Goal: Task Accomplishment & Management: Use online tool/utility

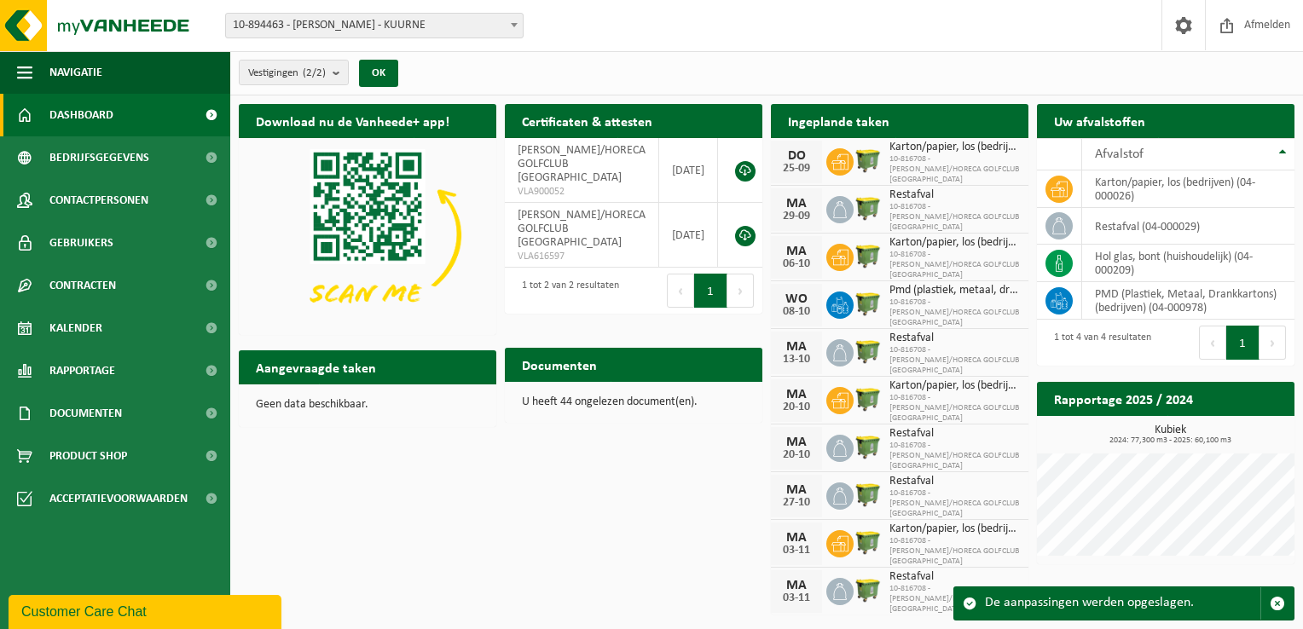
click at [623, 403] on p "U heeft 44 ongelezen document(en)." at bounding box center [633, 403] width 223 height 12
click at [594, 368] on h2 "Documenten" at bounding box center [559, 364] width 109 height 33
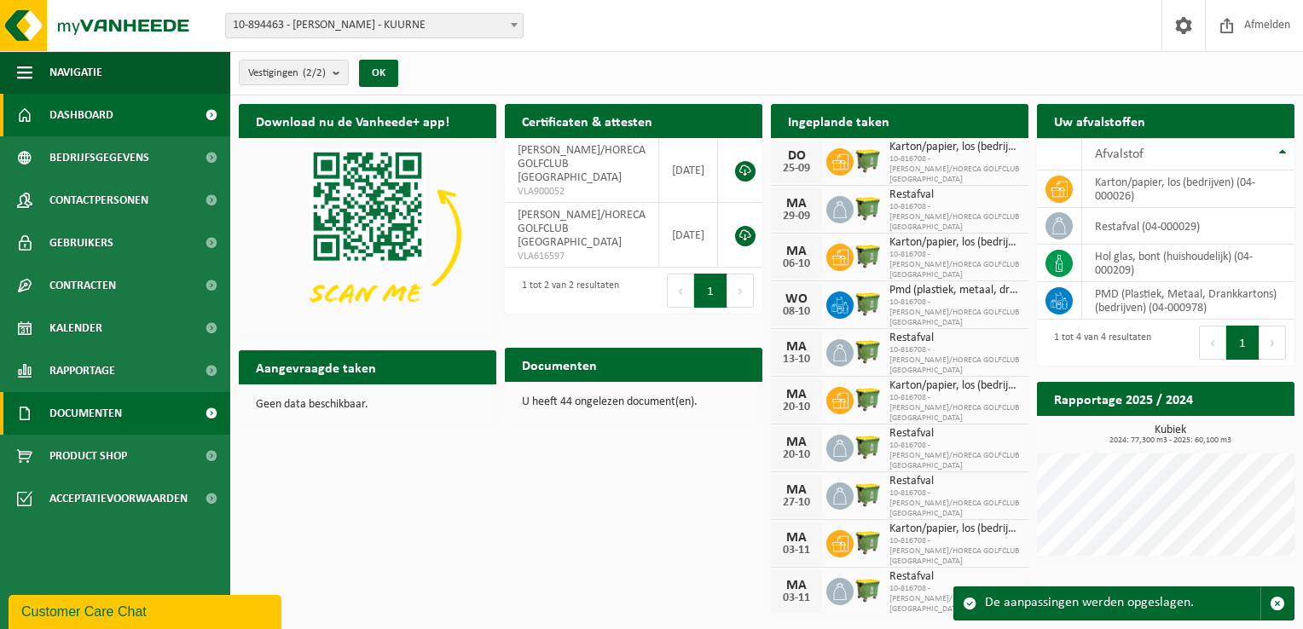
click at [95, 409] on span "Documenten" at bounding box center [85, 413] width 72 height 43
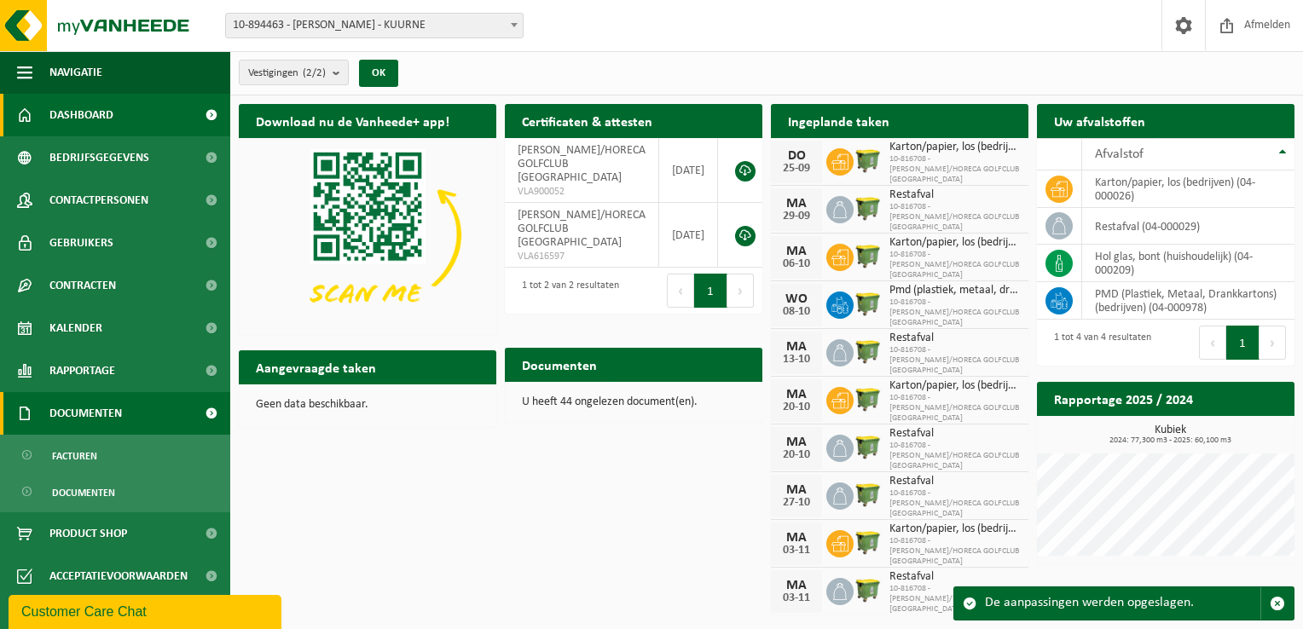
click at [221, 411] on span at bounding box center [211, 413] width 38 height 43
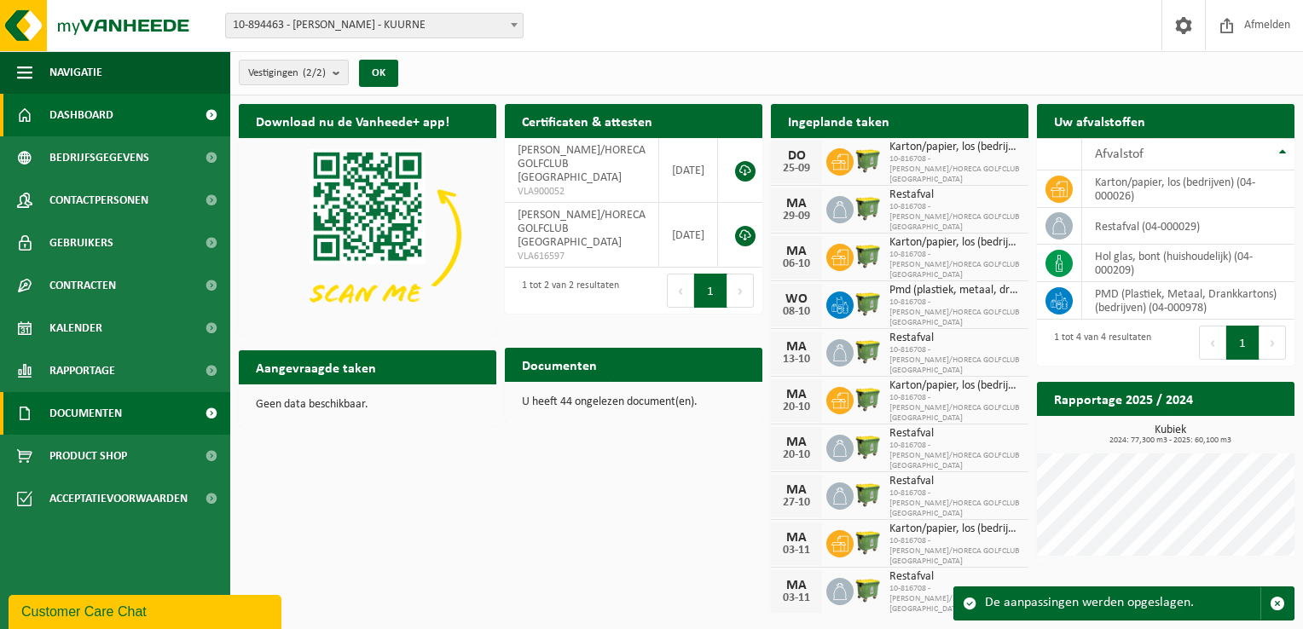
click at [218, 408] on span at bounding box center [211, 413] width 38 height 43
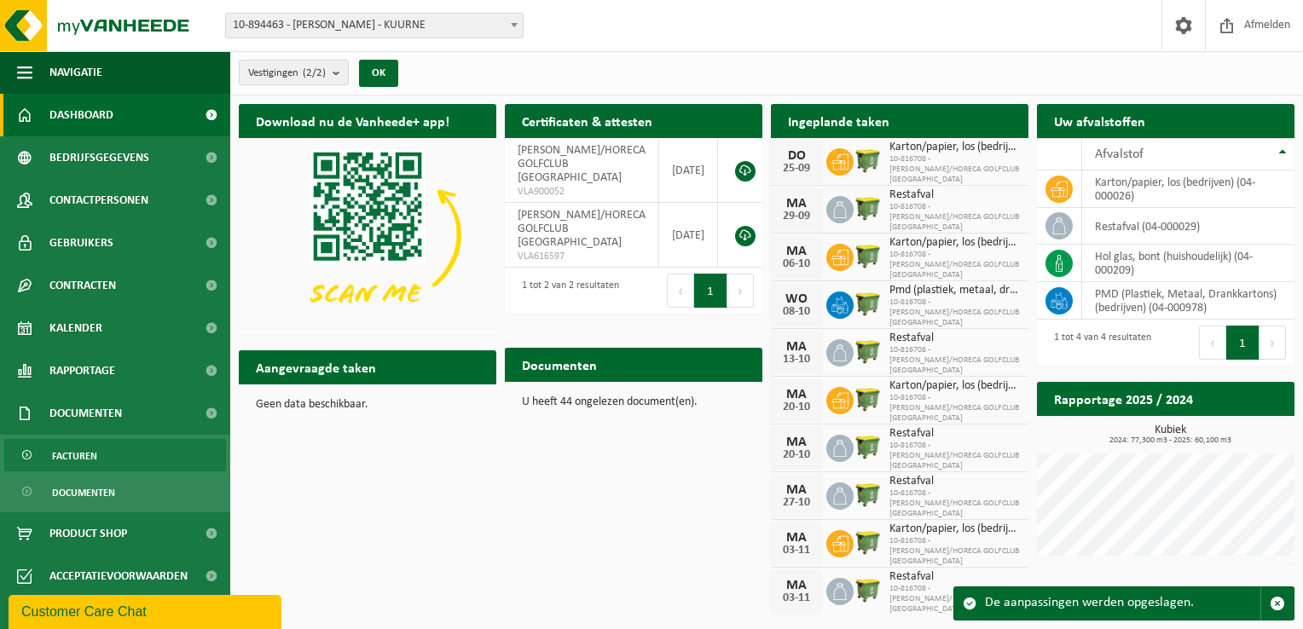
click at [129, 451] on link "Facturen" at bounding box center [115, 455] width 222 height 32
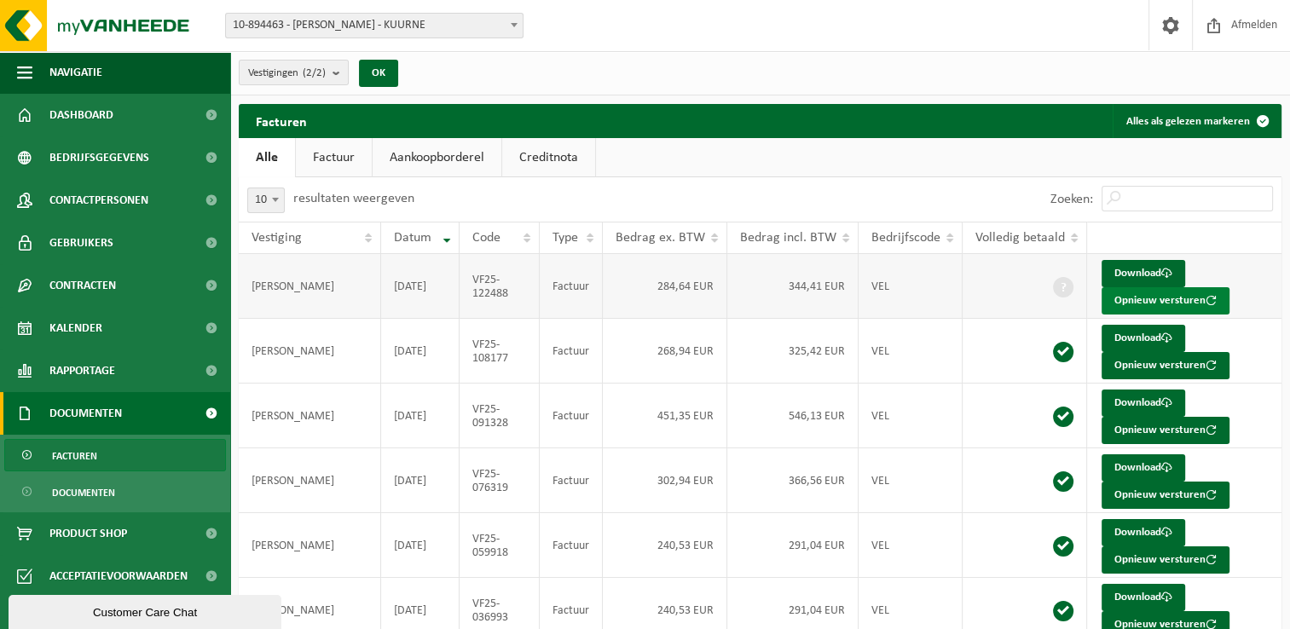
click at [1119, 301] on button "Opnieuw versturen" at bounding box center [1166, 300] width 128 height 27
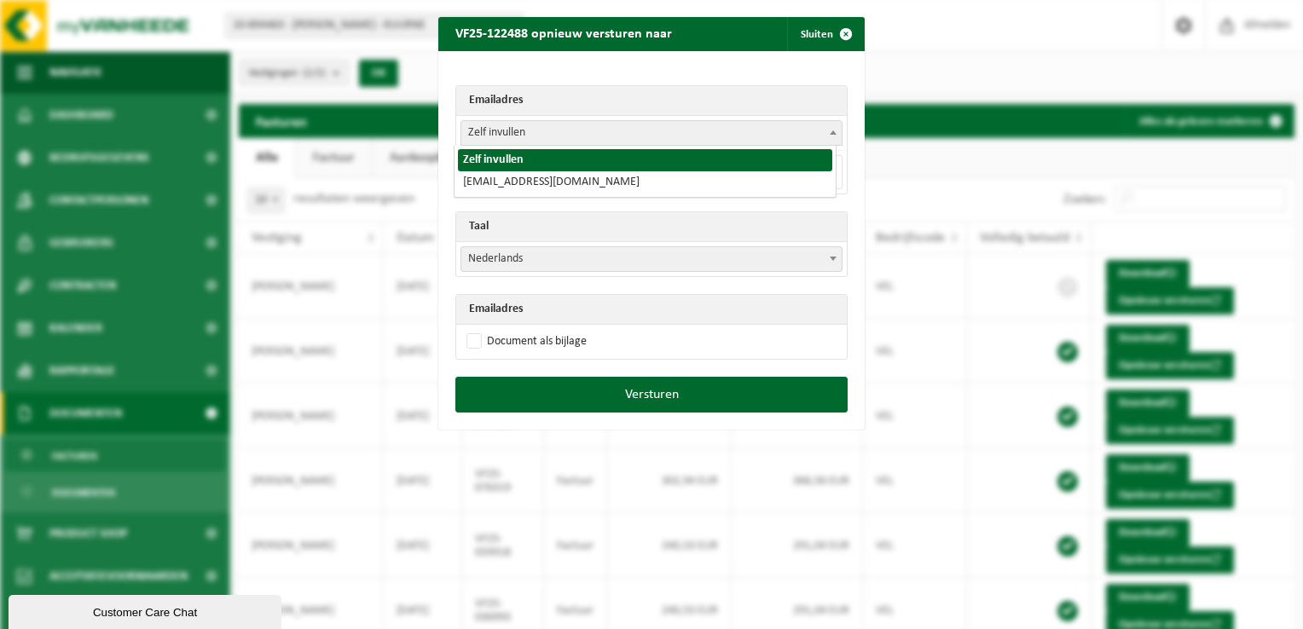
click at [537, 126] on span "Zelf invullen" at bounding box center [651, 133] width 380 height 24
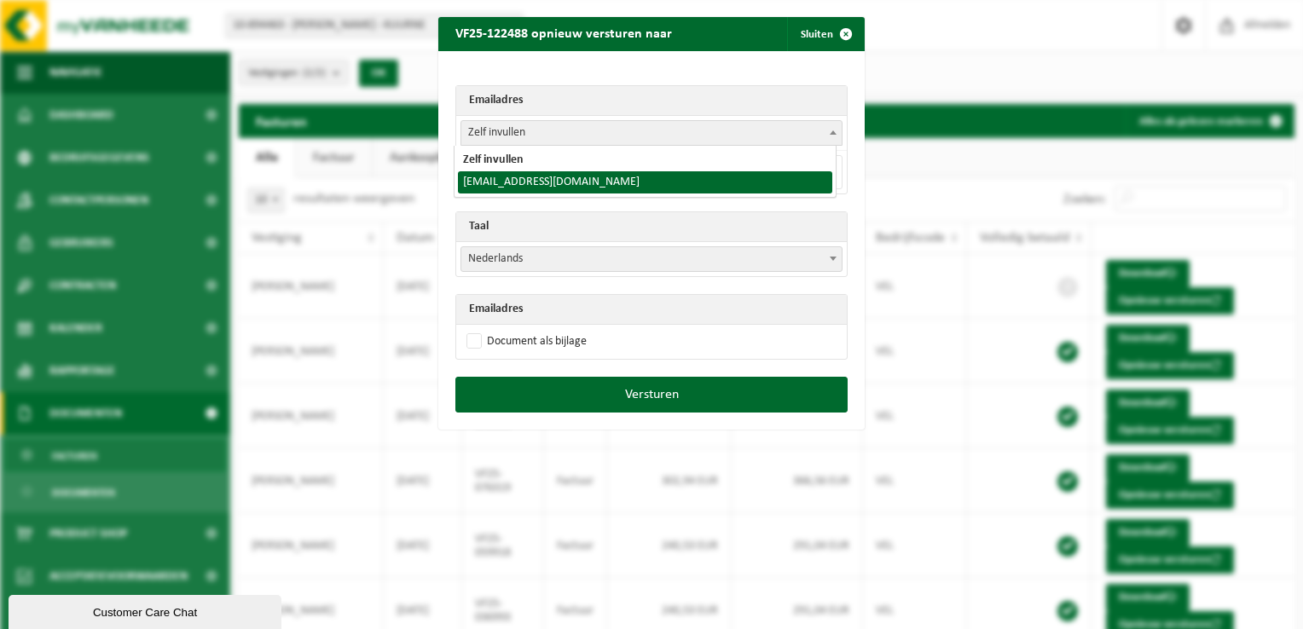
select select "horeca@golfpalingbeek.be"
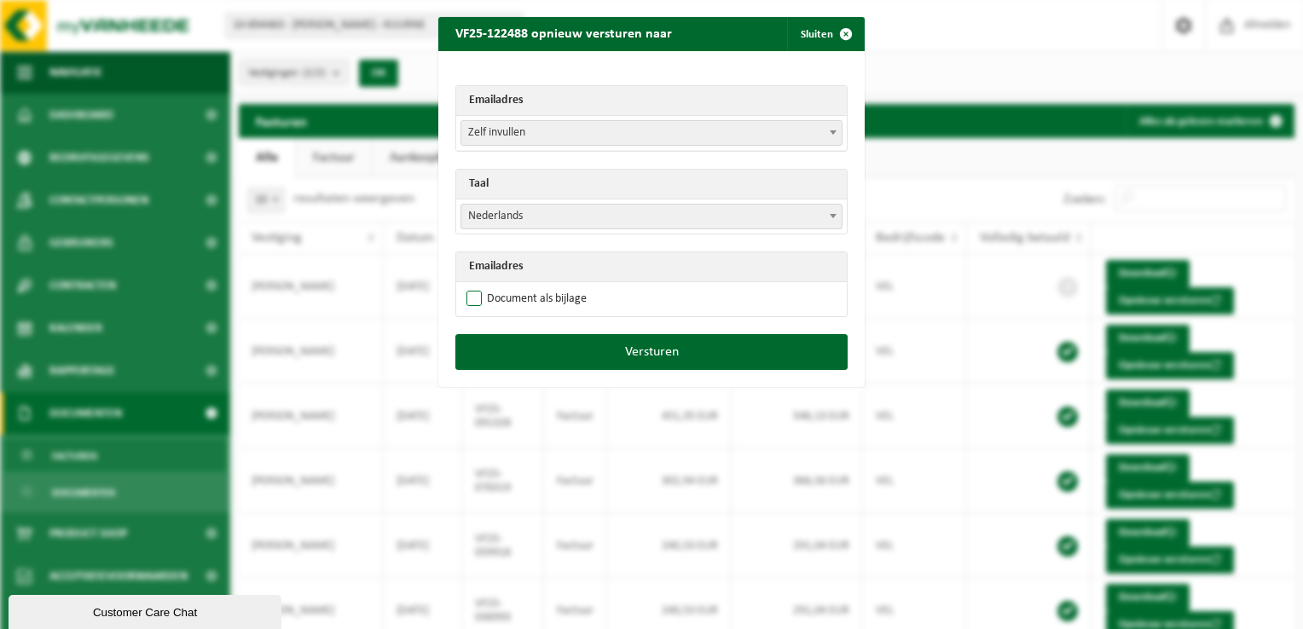
click at [471, 292] on label "Document als bijlage" at bounding box center [525, 300] width 124 height 26
click at [471, 287] on input "Document als bijlage" at bounding box center [673, 286] width 426 height 1
checkbox input "true"
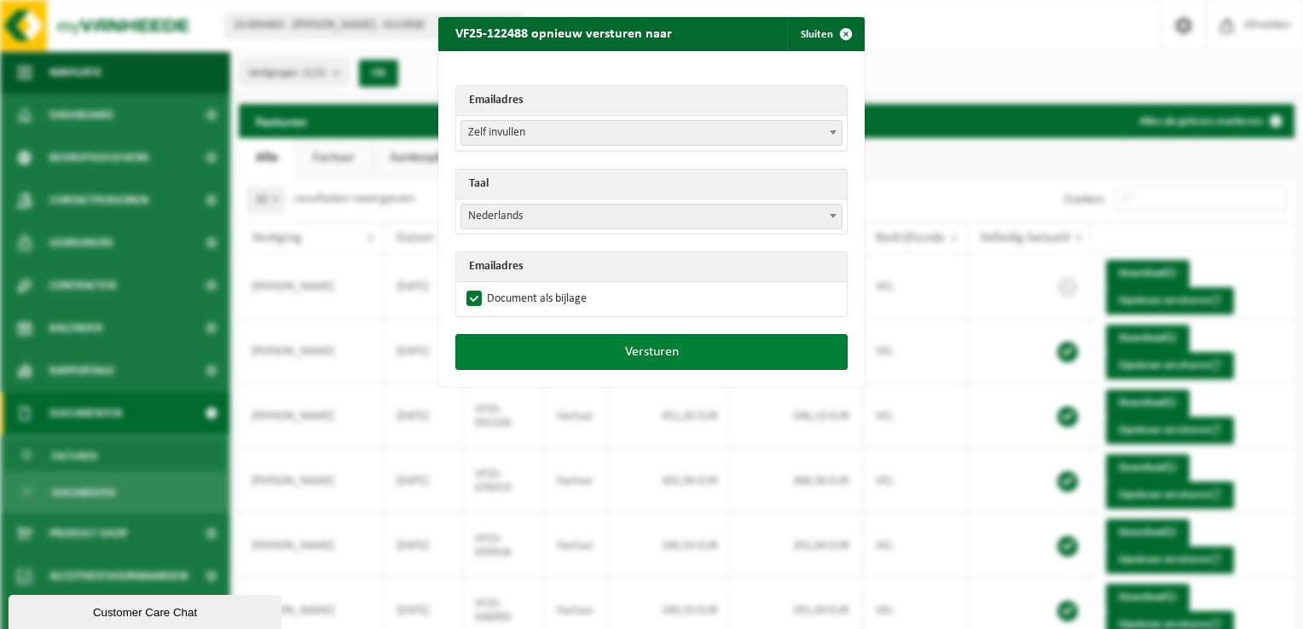
click at [618, 351] on button "Versturen" at bounding box center [651, 352] width 392 height 36
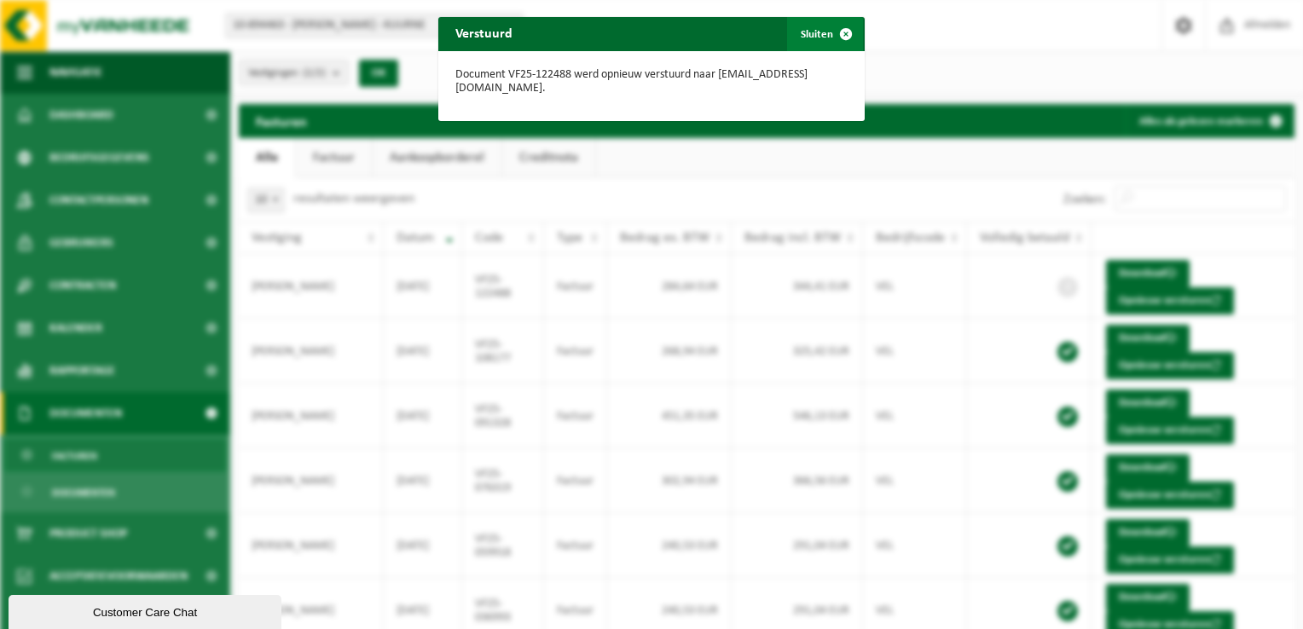
click at [849, 39] on span "button" at bounding box center [846, 34] width 34 height 34
